Goal: Information Seeking & Learning: Learn about a topic

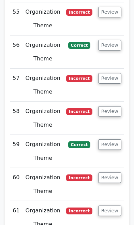
scroll to position [3018, 0]
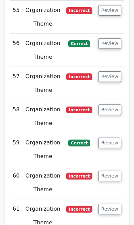
click at [116, 204] on button "Review" at bounding box center [109, 209] width 23 height 11
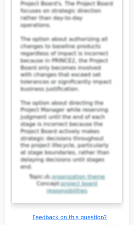
scroll to position [3603, 0]
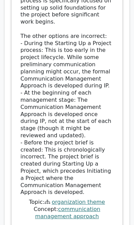
scroll to position [4086, 0]
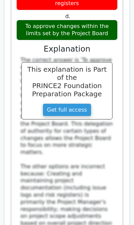
scroll to position [4526, 0]
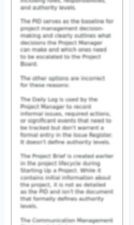
scroll to position [5159, 0]
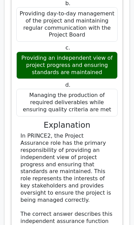
scroll to position [5601, 0]
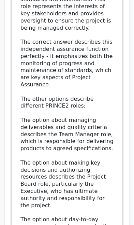
scroll to position [5774, 0]
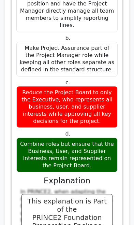
scroll to position [6798, 0]
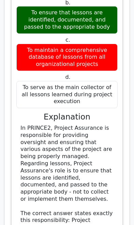
scroll to position [7388, 0]
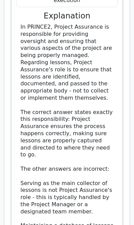
scroll to position [7487, 0]
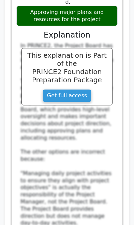
scroll to position [8049, 0]
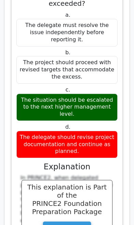
scroll to position [8536, 0]
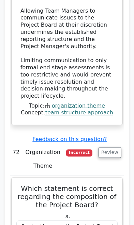
scroll to position [9502, 0]
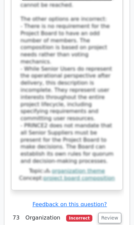
scroll to position [9965, 0]
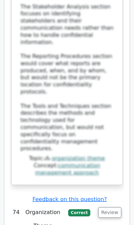
scroll to position [10532, 0]
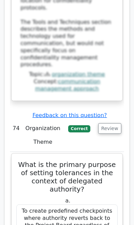
scroll to position [10624, 0]
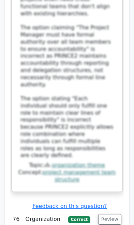
scroll to position [11625, 0]
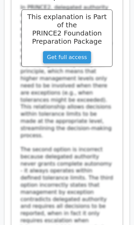
scroll to position [12136, 0]
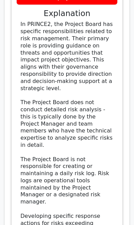
scroll to position [12674, 0]
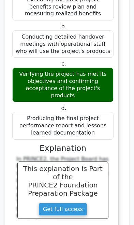
scroll to position [13093, 0]
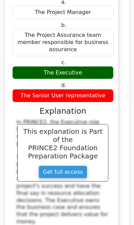
scroll to position [13687, 0]
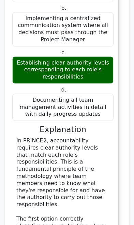
scroll to position [14232, 0]
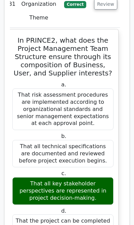
scroll to position [14695, 0]
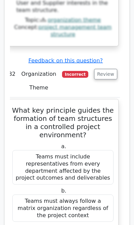
scroll to position [15237, 0]
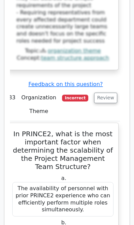
scroll to position [15741, 0]
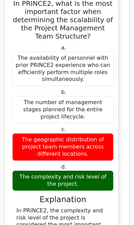
scroll to position [15871, 0]
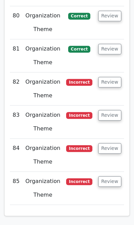
scroll to position [3829, 0]
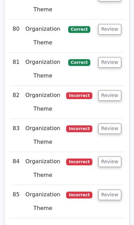
click at [112, 190] on button "Review" at bounding box center [109, 195] width 23 height 11
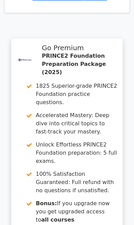
scroll to position [4653, 0]
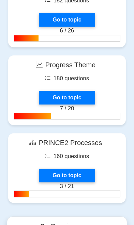
scroll to position [1107, 0]
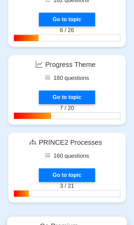
click at [77, 170] on link "Go to topic" at bounding box center [67, 176] width 56 height 14
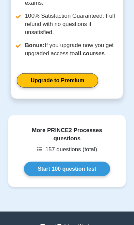
scroll to position [475, 0]
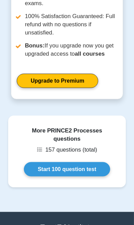
click at [80, 162] on link "Start 100 question test" at bounding box center [67, 169] width 87 height 14
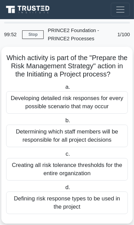
click at [93, 133] on div "Determining which staff members will be responsible for all project decisions" at bounding box center [67, 136] width 122 height 23
click at [64, 123] on input "b. Determining which staff members will be responsible for all project decisions" at bounding box center [64, 121] width 0 height 4
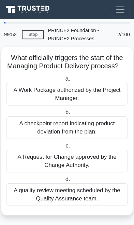
click at [95, 132] on div "A checkpoint report indicating product deviation from the plan." at bounding box center [67, 128] width 122 height 23
click at [64, 115] on input "b. A checkpoint report indicating product deviation from the plan." at bounding box center [64, 112] width 0 height 4
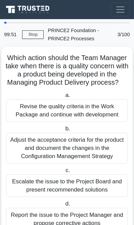
click at [95, 130] on label "b. Adjust the acceptance criteria for the product and document the changes in t…" at bounding box center [67, 144] width 122 height 39
click at [64, 130] on input "b. Adjust the acceptance criteria for the product and document the changes in t…" at bounding box center [64, 129] width 0 height 4
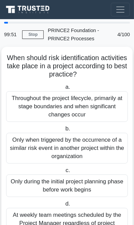
click at [90, 144] on div "Only when triggered by the occurrence of a similar risk event in another projec…" at bounding box center [67, 148] width 122 height 31
click at [64, 131] on input "b. Only when triggered by the occurrence of a similar risk event in another pro…" at bounding box center [64, 129] width 0 height 4
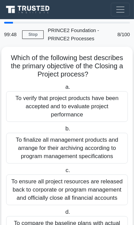
click at [82, 156] on div "To finalize all management products and arrange for their archiving according t…" at bounding box center [67, 148] width 122 height 31
click at [64, 131] on input "b. To finalize all management products and arrange for their archiving accordin…" at bounding box center [64, 129] width 0 height 4
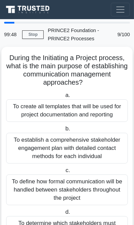
click at [84, 149] on div "To establish a comprehensive stakeholder engagement plan with detailed contact …" at bounding box center [67, 148] width 122 height 31
click at [64, 131] on input "b. To establish a comprehensive stakeholder engagement plan with detailed conta…" at bounding box center [64, 129] width 0 height 4
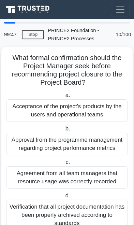
click at [84, 151] on div "Approval from the programme management regarding project performance metrics" at bounding box center [67, 144] width 122 height 23
click at [64, 131] on input "b. Approval from the programme management regarding project performance metrics" at bounding box center [64, 129] width 0 height 4
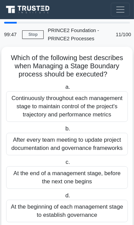
click at [85, 148] on div "After every team meeting to update project documentation and governance framewo…" at bounding box center [67, 144] width 122 height 23
click at [64, 131] on input "b. After every team meeting to update project documentation and governance fram…" at bounding box center [64, 129] width 0 height 4
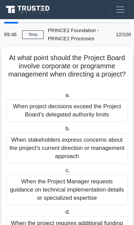
click at [84, 152] on div "When stakeholders express concerns about the project's current direction or man…" at bounding box center [67, 148] width 122 height 31
click at [64, 131] on input "b. When stakeholders express concerns about the project's current direction or …" at bounding box center [64, 129] width 0 height 4
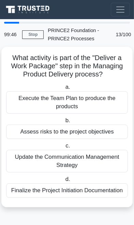
click at [85, 150] on div "Update the Communication Management Strategy" at bounding box center [67, 161] width 122 height 23
click at [64, 148] on input "c. Update the Communication Management Strategy" at bounding box center [64, 146] width 0 height 4
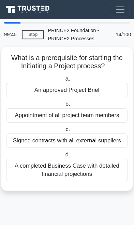
click at [87, 144] on div "Signed contracts with all external suppliers" at bounding box center [67, 141] width 122 height 14
click at [64, 132] on input "c. Signed contracts with all external suppliers" at bounding box center [64, 130] width 0 height 4
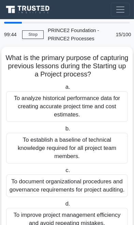
click at [85, 149] on div "To establish a baseline of technical knowledge required for all project team me…" at bounding box center [67, 148] width 122 height 31
click at [64, 131] on input "b. To establish a baseline of technical knowledge required for all project team…" at bounding box center [64, 129] width 0 height 4
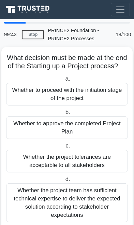
click at [85, 150] on div "Whether the project tolerances are acceptable to all stakeholders" at bounding box center [67, 161] width 122 height 23
click at [64, 148] on input "c. Whether the project tolerances are acceptable to all stakeholders" at bounding box center [64, 146] width 0 height 4
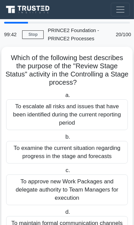
click at [82, 155] on div "To examine the current situation regarding progress in the stage and forecasts" at bounding box center [67, 152] width 122 height 23
click at [64, 139] on input "b. To examine the current situation regarding progress in the stage and forecas…" at bounding box center [64, 137] width 0 height 4
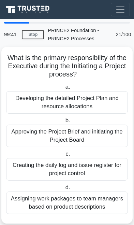
click at [85, 152] on label "c. Creating the daily log and issue register for project control" at bounding box center [67, 165] width 122 height 31
click at [64, 152] on input "c. Creating the daily log and issue register for project control" at bounding box center [64, 154] width 0 height 4
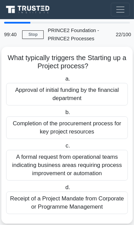
click at [79, 160] on div "A formal request from operational teams indicating business areas requiring pro…" at bounding box center [67, 165] width 122 height 31
click at [64, 148] on input "c. A formal request from operational teams indicating business areas requiring …" at bounding box center [64, 146] width 0 height 4
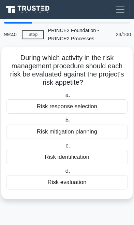
click at [81, 161] on div "Risk identification" at bounding box center [67, 157] width 122 height 14
click at [64, 148] on input "c. Risk identification" at bounding box center [64, 146] width 0 height 4
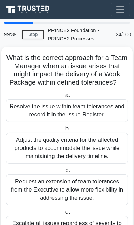
click at [81, 167] on label "c. Request an extension of team tolerances from the Executive to allow more fle…" at bounding box center [67, 186] width 122 height 39
click at [64, 169] on input "c. Request an extension of team tolerances from the Executive to allow more fle…" at bounding box center [64, 171] width 0 height 4
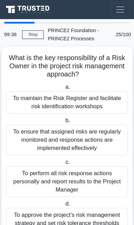
click at [82, 167] on div "To perform all risk response actions personally and report results to the Proje…" at bounding box center [67, 182] width 122 height 31
click at [64, 165] on input "c. To perform all risk response actions personally and report results to the Pr…" at bounding box center [64, 162] width 0 height 4
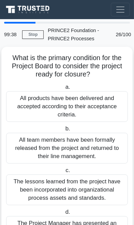
click at [82, 168] on label "c. The lessons learned from the project have been incorporated into organizatio…" at bounding box center [67, 186] width 122 height 39
click at [64, 169] on input "c. The lessons learned from the project have been incorporated into organizatio…" at bounding box center [64, 171] width 0 height 4
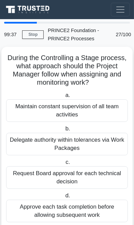
click at [83, 170] on div "Request Board approval for each technical decision" at bounding box center [67, 178] width 122 height 23
click at [64, 165] on input "c. Request Board approval for each technical decision" at bounding box center [64, 162] width 0 height 4
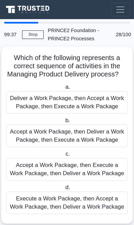
click at [85, 169] on div "Accept a Work Package, then Execute a Work Package, then Deliver a Work Package" at bounding box center [67, 169] width 122 height 23
click at [64, 157] on input "c. Accept a Work Package, then Execute a Work Package, then Deliver a Work Pack…" at bounding box center [64, 154] width 0 height 4
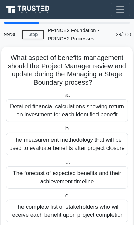
click at [80, 170] on label "c. The forecast of expected benefits and their achievement timeline" at bounding box center [67, 173] width 122 height 31
click at [64, 165] on input "c. The forecast of expected benefits and their achievement timeline" at bounding box center [64, 162] width 0 height 4
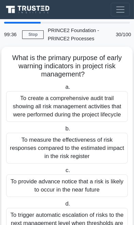
click at [82, 169] on label "c. To provide advance notice that a risk is likely to occur in the near future" at bounding box center [67, 182] width 122 height 31
click at [64, 169] on input "c. To provide advance notice that a risk is likely to occur in the near future" at bounding box center [64, 171] width 0 height 4
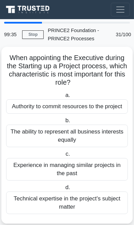
click at [84, 168] on div "Experience in managing similar projects in the past" at bounding box center [67, 169] width 122 height 23
click at [64, 157] on input "c. Experience in managing similar projects in the past" at bounding box center [64, 154] width 0 height 4
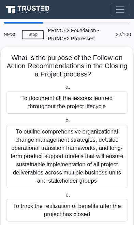
click at [83, 169] on div "To outline comprehensive organizational change management strategies, detailed …" at bounding box center [67, 157] width 122 height 64
click at [64, 123] on input "b. To outline comprehensive organizational change management strategies, detail…" at bounding box center [64, 121] width 0 height 4
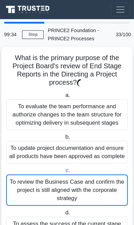
click at [84, 169] on label "c. To review the Business Case and confirm the project is still aligned with th…" at bounding box center [67, 187] width 122 height 40
click at [64, 169] on input "c. To review the Business Case and confirm the project is still aligned with th…" at bounding box center [64, 171] width 0 height 4
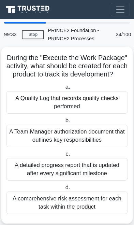
click at [85, 168] on div "A detailed progress report that is updated after every significant milestone" at bounding box center [67, 169] width 122 height 23
click at [64, 157] on input "c. A detailed progress report that is updated after every significant milestone" at bounding box center [64, 154] width 0 height 4
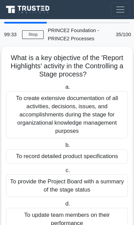
click at [81, 169] on label "c. To provide the Project Board with a summary of the stage status" at bounding box center [67, 182] width 122 height 31
click at [64, 169] on input "c. To provide the Project Board with a summary of the stage status" at bounding box center [64, 171] width 0 height 4
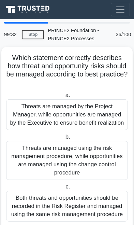
click at [84, 167] on div "Threats are managed using the risk management procedure, while opportunities ar…" at bounding box center [67, 160] width 122 height 39
click at [64, 139] on input "b. Threats are managed using the risk management procedure, while opportunities…" at bounding box center [64, 137] width 0 height 4
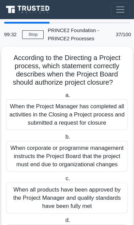
click at [84, 167] on div "When corporate or programme management instructs the Project Board that the pro…" at bounding box center [67, 156] width 122 height 31
click at [64, 139] on input "b. When corporate or programme management instructs the Project Board that the …" at bounding box center [64, 137] width 0 height 4
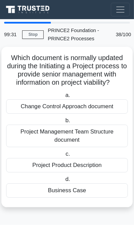
click at [85, 166] on div "Project Product Description" at bounding box center [67, 165] width 122 height 14
click at [64, 157] on input "c. Project Product Description" at bounding box center [64, 154] width 0 height 4
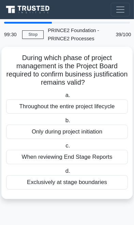
click at [84, 167] on label "d. Exclusively at stage boundaries" at bounding box center [67, 178] width 122 height 23
click at [64, 169] on input "d. Exclusively at stage boundaries" at bounding box center [64, 171] width 0 height 4
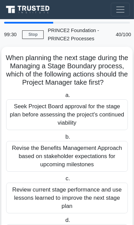
click at [86, 165] on div "Revise the Benefits Management Approach based on stakeholder expectations for u…" at bounding box center [67, 156] width 122 height 31
click at [64, 139] on input "b. Revise the Benefits Management Approach based on stakeholder expectations fo…" at bounding box center [64, 137] width 0 height 4
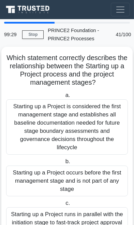
click at [82, 167] on div "Starting up a Project occurs before the first management stage and is not part …" at bounding box center [67, 181] width 122 height 31
click at [64, 164] on input "b. Starting up a Project occurs before the first management stage and is not pa…" at bounding box center [64, 162] width 0 height 4
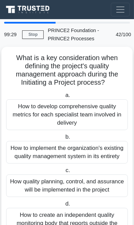
click at [82, 167] on label "c. How quality planning, control, and assurance will be implemented in the proj…" at bounding box center [67, 182] width 122 height 31
click at [64, 169] on input "c. How quality planning, control, and assurance will be implemented in the proj…" at bounding box center [64, 171] width 0 height 4
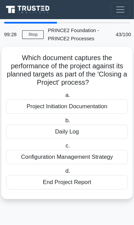
click at [82, 167] on label "d. End Project Report" at bounding box center [67, 178] width 122 height 23
click at [64, 169] on input "d. End Project Report" at bounding box center [64, 171] width 0 height 4
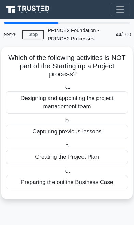
click at [82, 167] on label "d. Preparing the outline Business Case" at bounding box center [67, 178] width 122 height 23
click at [64, 169] on input "d. Preparing the outline Business Case" at bounding box center [64, 171] width 0 height 4
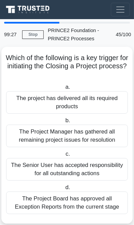
click at [83, 167] on div "The Senior User has accepted responsibility for all outstanding actions" at bounding box center [67, 169] width 122 height 23
click at [64, 157] on input "c. The Senior User has accepted responsibility for all outstanding actions" at bounding box center [64, 154] width 0 height 4
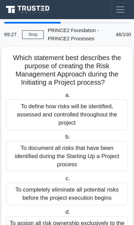
click at [85, 166] on div "To document all risks that have been identified during the Starting Up a Projec…" at bounding box center [67, 156] width 122 height 31
click at [64, 139] on input "b. To document all risks that have been identified during the Starting Up a Pro…" at bounding box center [64, 137] width 0 height 4
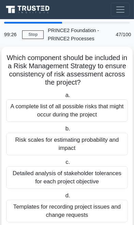
click at [84, 167] on div "Detailed analysis of stakeholder tolerances for each project objective" at bounding box center [67, 178] width 122 height 23
click at [64, 165] on input "c. Detailed analysis of stakeholder tolerances for each project objective" at bounding box center [64, 162] width 0 height 4
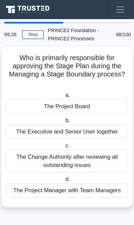
click at [85, 166] on div "The Change Authority after reviewing all outstanding issues" at bounding box center [67, 161] width 122 height 23
click at [64, 148] on input "c. The Change Authority after reviewing all outstanding issues" at bounding box center [64, 146] width 0 height 4
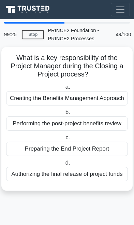
click at [84, 165] on label "d. Authorizing the final release of project funds" at bounding box center [67, 170] width 122 height 23
click at [64, 165] on input "d. Authorizing the final release of project funds" at bounding box center [64, 163] width 0 height 4
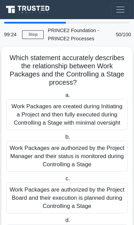
click at [84, 165] on div "Work Packages are authorized by the Project Manager and their status is monitor…" at bounding box center [67, 156] width 122 height 31
click at [64, 139] on input "b. Work Packages are authorized by the Project Manager and their status is moni…" at bounding box center [64, 137] width 0 height 4
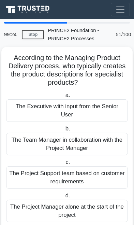
click at [85, 167] on div "The Project Support team based on customer requirements" at bounding box center [67, 178] width 122 height 23
click at [64, 165] on input "c. The Project Support team based on customer requirements" at bounding box center [64, 162] width 0 height 4
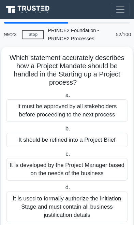
click at [85, 165] on div "It is developed by the Project Manager based on the needs of the business" at bounding box center [67, 169] width 122 height 23
click at [64, 157] on input "c. It is developed by the Project Manager based on the needs of the business" at bounding box center [64, 154] width 0 height 4
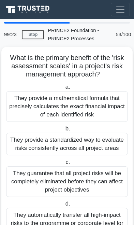
click at [84, 165] on label "c. They guarantee that all project risks will be completely eliminated before t…" at bounding box center [67, 177] width 122 height 39
click at [64, 165] on input "c. They guarantee that all project risks will be completely eliminated before t…" at bounding box center [64, 162] width 0 height 4
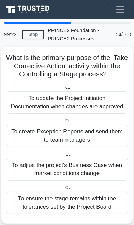
click at [84, 165] on div "To adjust the project's Business Case when market conditions change" at bounding box center [67, 169] width 122 height 23
click at [64, 157] on input "c. To adjust the project's Business Case when market conditions change" at bounding box center [64, 154] width 0 height 4
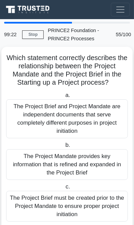
click at [82, 166] on div "The Project Mandate provides key information that is refined and expanded in th…" at bounding box center [67, 164] width 122 height 31
click at [64, 148] on input "b. The Project Mandate provides key information that is refined and expanded in…" at bounding box center [64, 145] width 0 height 4
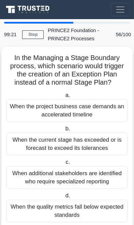
click at [79, 167] on div "When additional stakeholders are identified who require specialized reporting" at bounding box center [67, 178] width 122 height 23
click at [64, 165] on input "c. When additional stakeholders are identified who require specialized reporting" at bounding box center [64, 162] width 0 height 4
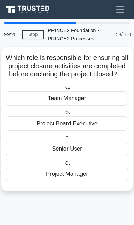
click at [81, 167] on label "d. Project Manager" at bounding box center [67, 170] width 122 height 23
click at [64, 165] on input "d. Project Manager" at bounding box center [64, 163] width 0 height 4
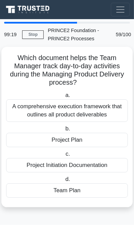
click at [82, 165] on div "Project Initiation Documentation" at bounding box center [67, 165] width 122 height 14
click at [64, 157] on input "c. Project Initiation Documentation" at bounding box center [64, 154] width 0 height 4
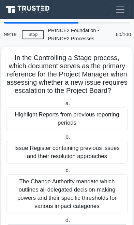
click at [83, 161] on div "Issue Register containing previous issues and their resolution approaches" at bounding box center [67, 152] width 122 height 23
click at [64, 139] on input "b. Issue Register containing previous issues and their resolution approaches" at bounding box center [64, 137] width 0 height 4
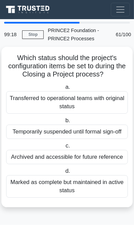
click at [83, 167] on label "d. Marked as complete but maintained in active status" at bounding box center [67, 182] width 122 height 31
click at [64, 169] on input "d. Marked as complete but maintained in active status" at bounding box center [64, 171] width 0 height 4
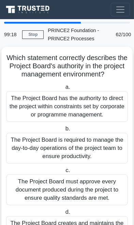
click at [83, 161] on div "The Project Board is required to manage the day-to-day operations of the projec…" at bounding box center [67, 148] width 122 height 31
click at [64, 131] on input "b. The Project Board is required to manage the day-to-day operations of the pro…" at bounding box center [64, 129] width 0 height 4
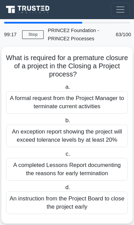
click at [85, 162] on div "A completed Lessons Report documenting the reasons for early termination" at bounding box center [67, 169] width 122 height 23
click at [64, 157] on input "c. A completed Lessons Report documenting the reasons for early termination" at bounding box center [64, 154] width 0 height 4
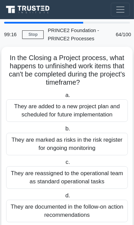
click at [85, 163] on label "c. They are reassigned to the operational team as standard operational tasks" at bounding box center [67, 173] width 122 height 31
click at [64, 163] on input "c. They are reassigned to the operational team as standard operational tasks" at bounding box center [64, 162] width 0 height 4
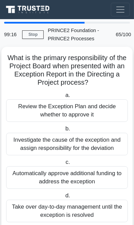
click at [83, 162] on label "c. Automatically approve additional funding to address the exception" at bounding box center [67, 173] width 122 height 31
click at [64, 162] on input "c. Automatically approve additional funding to address the exception" at bounding box center [64, 162] width 0 height 4
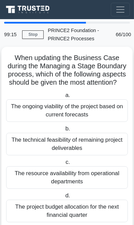
click at [84, 162] on label "c. The resource availability from operational departments" at bounding box center [67, 173] width 122 height 31
click at [64, 162] on input "c. The resource availability from operational departments" at bounding box center [64, 162] width 0 height 4
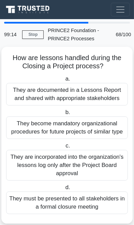
click at [83, 162] on div "They are incorporated into the organization's lessons log only after the Projec…" at bounding box center [67, 165] width 122 height 31
click at [64, 148] on input "c. They are incorporated into the organization's lessons log only after the Pro…" at bounding box center [64, 146] width 0 height 4
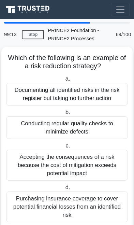
click at [85, 161] on div "Accepting the consequences of a risk because the cost of mitigation exceeds pot…" at bounding box center [67, 165] width 122 height 31
click at [64, 148] on input "c. Accepting the consequences of a risk because the cost of mitigation exceeds …" at bounding box center [64, 146] width 0 height 4
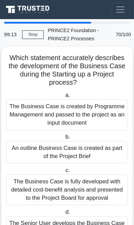
click at [85, 160] on div "An outline Business Case is created as part of the Project Brief" at bounding box center [67, 152] width 122 height 23
click at [64, 139] on input "b. An outline Business Case is created as part of the Project Brief" at bounding box center [64, 137] width 0 height 4
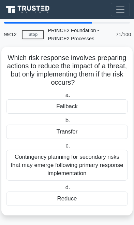
click at [86, 160] on div "Contingency planning for secondary risks that may emerge following primary resp…" at bounding box center [67, 165] width 122 height 31
click at [64, 148] on input "c. Contingency planning for secondary risks that may emerge following primary r…" at bounding box center [64, 146] width 0 height 4
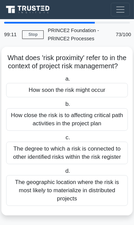
click at [85, 159] on div "The degree to which a risk is connected to other identified risks within the ri…" at bounding box center [67, 153] width 122 height 23
click at [64, 140] on input "c. The degree to which a risk is connected to other identified risks within the…" at bounding box center [64, 138] width 0 height 4
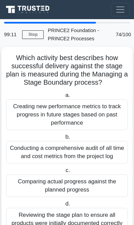
click at [84, 161] on div "Conducting a comprehensive audit of all time and cost metrics from the project …" at bounding box center [67, 152] width 122 height 23
click at [64, 139] on input "b. Conducting a comprehensive audit of all time and cost metrics from the proje…" at bounding box center [64, 137] width 0 height 4
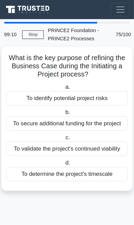
click at [85, 160] on label "d. To determine the project's timescale" at bounding box center [67, 170] width 122 height 23
click at [64, 161] on input "d. To determine the project's timescale" at bounding box center [64, 163] width 0 height 4
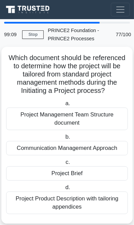
click at [85, 160] on label "c. Project Brief" at bounding box center [67, 169] width 122 height 23
click at [64, 160] on input "c. Project Brief" at bounding box center [64, 162] width 0 height 4
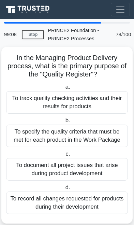
click at [84, 160] on div "To document all project issues that arise during product development" at bounding box center [67, 169] width 122 height 23
click at [64, 157] on input "c. To document all project issues that arise during product development" at bounding box center [64, 154] width 0 height 4
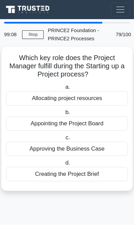
click at [84, 161] on label "d. Creating the Project Brief" at bounding box center [67, 170] width 122 height 23
click at [64, 161] on input "d. Creating the Project Brief" at bounding box center [64, 163] width 0 height 4
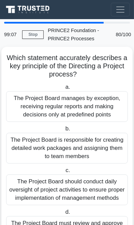
click at [81, 162] on div "The Project Board is responsible for creating detailed work packages and assign…" at bounding box center [67, 148] width 122 height 31
click at [64, 131] on input "b. The Project Board is responsible for creating detailed work packages and ass…" at bounding box center [64, 129] width 0 height 4
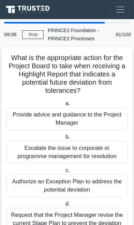
click at [81, 162] on div "Escalate the issue to corporate or programme management for resolution" at bounding box center [67, 152] width 122 height 23
click at [64, 139] on input "b. Escalate the issue to corporate or programme management for resolution" at bounding box center [64, 137] width 0 height 4
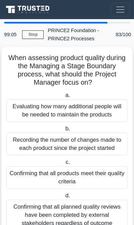
click at [80, 163] on label "c. Confirming that all products meet their quality criteria" at bounding box center [67, 173] width 122 height 31
click at [64, 163] on input "c. Confirming that all products meet their quality criteria" at bounding box center [64, 162] width 0 height 4
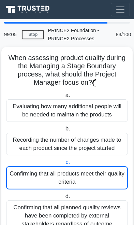
click at [82, 162] on label "c. Confirming that all products meet their quality criteria" at bounding box center [67, 173] width 122 height 31
click at [64, 162] on input "c. Confirming that all products meet their quality criteria" at bounding box center [64, 162] width 0 height 4
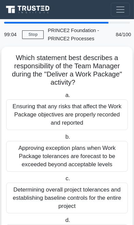
click at [81, 162] on div "Approving exception plans when Work Package tolerances are forecast to be excee…" at bounding box center [67, 156] width 122 height 31
click at [64, 139] on input "b. Approving exception plans when Work Package tolerances are forecast to be ex…" at bounding box center [64, 137] width 0 height 4
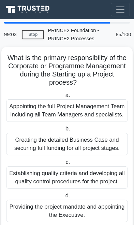
click at [82, 156] on div "Creating the detailed Business Case and securing full funding for all project s…" at bounding box center [67, 144] width 122 height 23
click at [64, 131] on input "b. Creating the detailed Business Case and securing full funding for all projec…" at bounding box center [64, 129] width 0 height 4
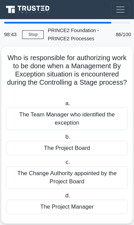
click at [84, 149] on div "The Project Board" at bounding box center [67, 148] width 122 height 14
click at [64, 139] on input "b. The Project Board" at bounding box center [64, 137] width 0 height 4
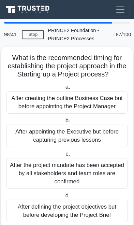
click at [32, 34] on link "Stop" at bounding box center [33, 34] width 22 height 9
click at [31, 34] on link "Stop" at bounding box center [33, 34] width 22 height 9
click at [31, 36] on link "Stop" at bounding box center [33, 34] width 22 height 9
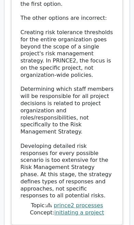
scroll to position [1078, 0]
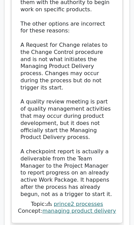
scroll to position [1581, 0]
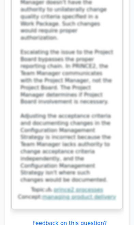
scroll to position [2233, 0]
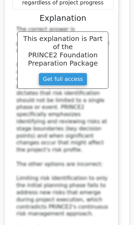
scroll to position [2685, 0]
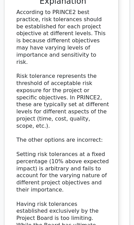
scroll to position [3275, 0]
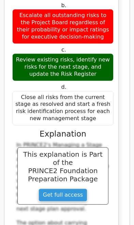
scroll to position [3746, 0]
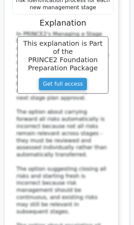
scroll to position [3858, 0]
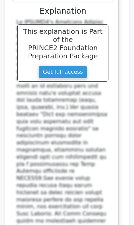
scroll to position [4440, 0]
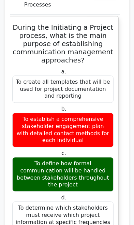
scroll to position [5404, 0]
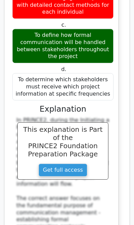
scroll to position [5526, 0]
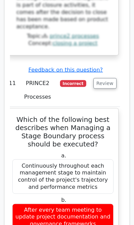
scroll to position [6453, 0]
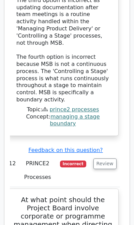
scroll to position [6998, 0]
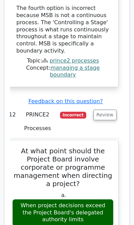
scroll to position [7048, 0]
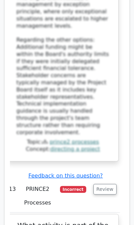
scroll to position [7479, 0]
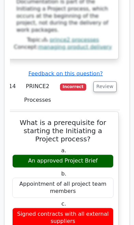
scroll to position [8054, 0]
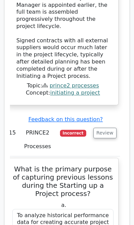
scroll to position [8482, 0]
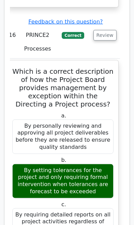
scroll to position [9170, 0]
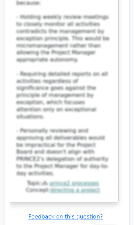
scroll to position [9609, 0]
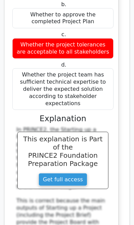
scroll to position [10557, 0]
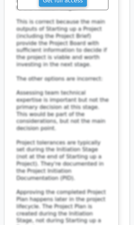
scroll to position [10736, 0]
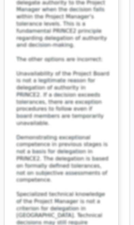
scroll to position [11350, 0]
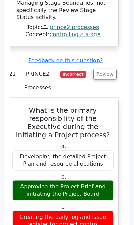
scroll to position [12238, 0]
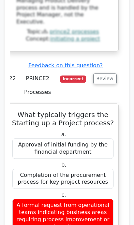
scroll to position [12780, 0]
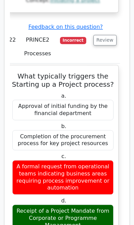
scroll to position [12827, 0]
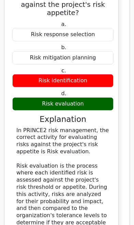
scroll to position [13469, 0]
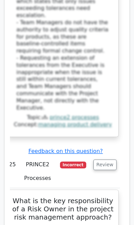
scroll to position [14310, 0]
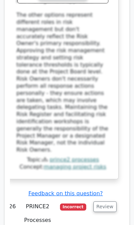
scroll to position [14768, 0]
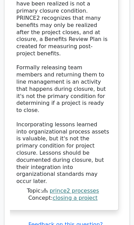
scroll to position [15334, 0]
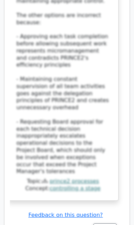
scroll to position [15915, 0]
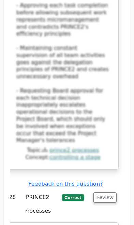
scroll to position [15948, 0]
